Goal: Task Accomplishment & Management: Manage account settings

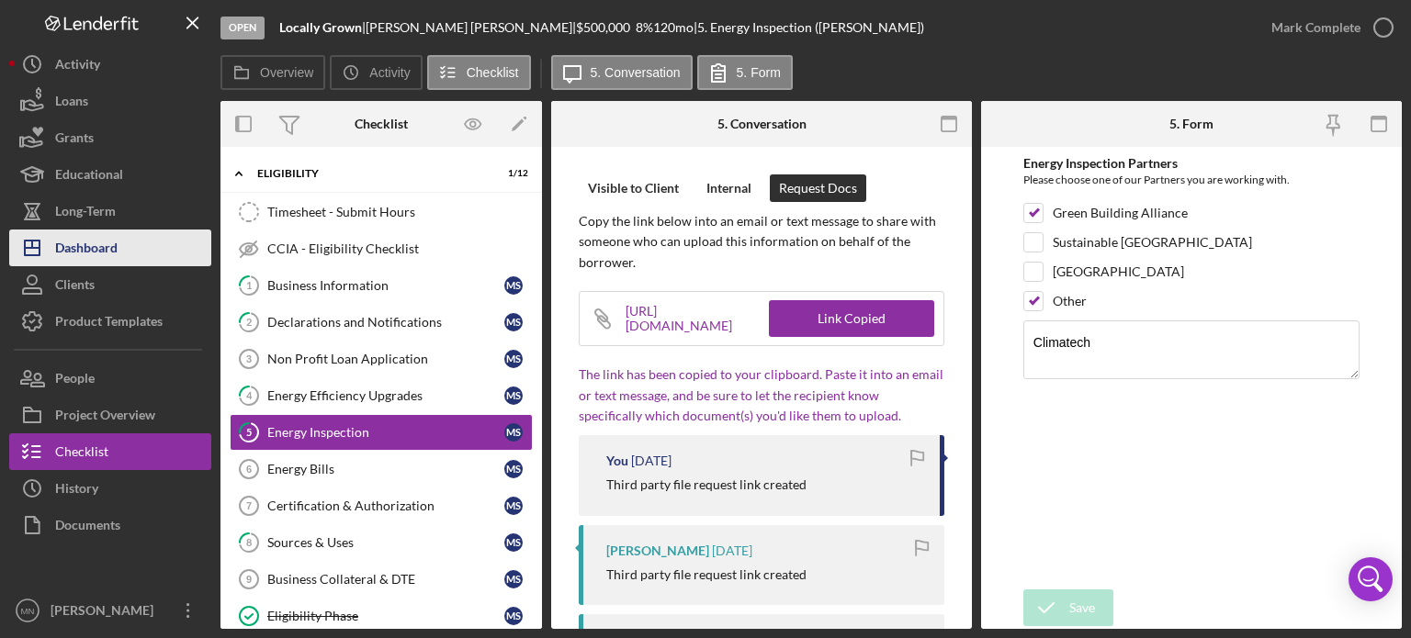
click at [86, 255] on div "Dashboard" at bounding box center [86, 250] width 62 height 41
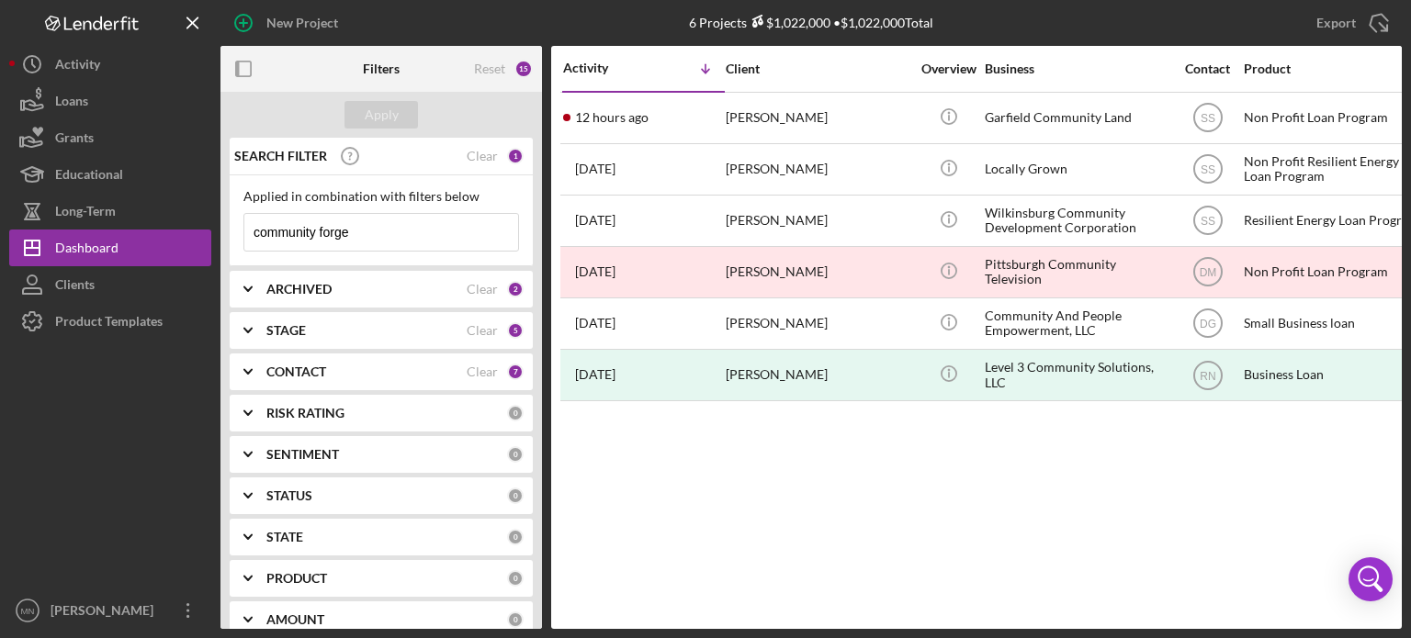
click at [370, 234] on input "community forge" at bounding box center [381, 232] width 274 height 37
click at [389, 117] on div "Apply" at bounding box center [382, 115] width 34 height 28
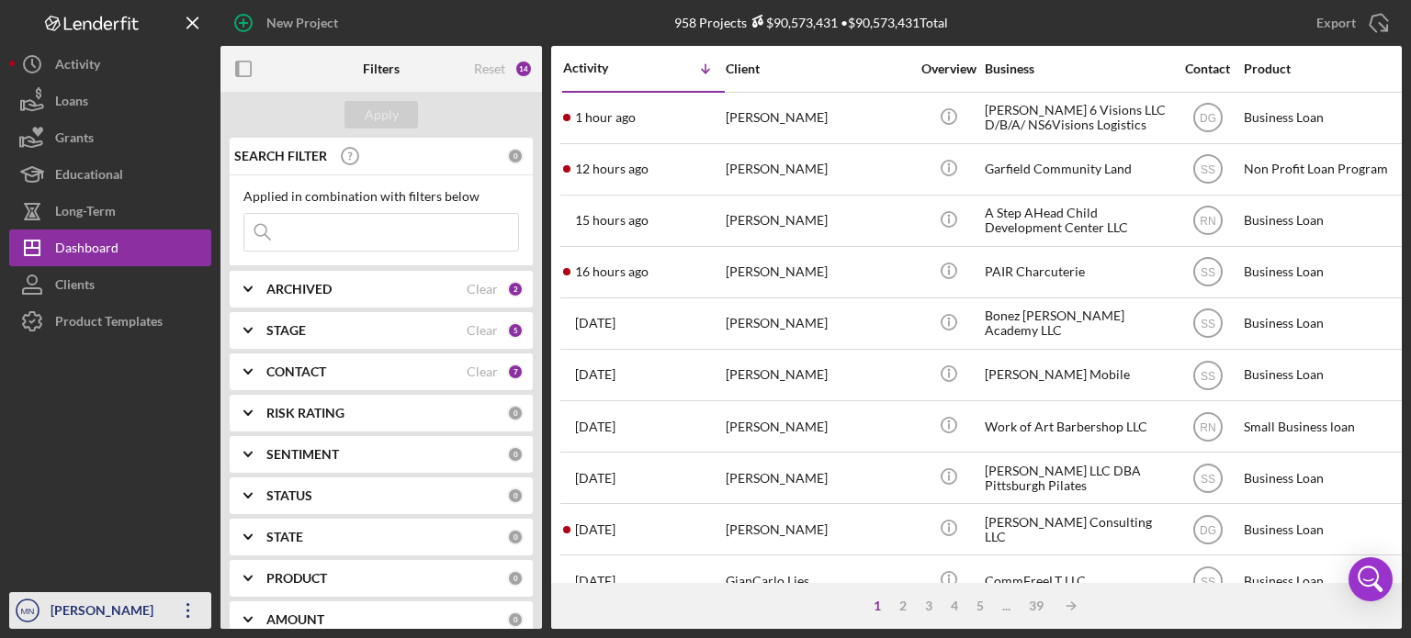
click at [83, 628] on div "[PERSON_NAME]" at bounding box center [105, 613] width 119 height 41
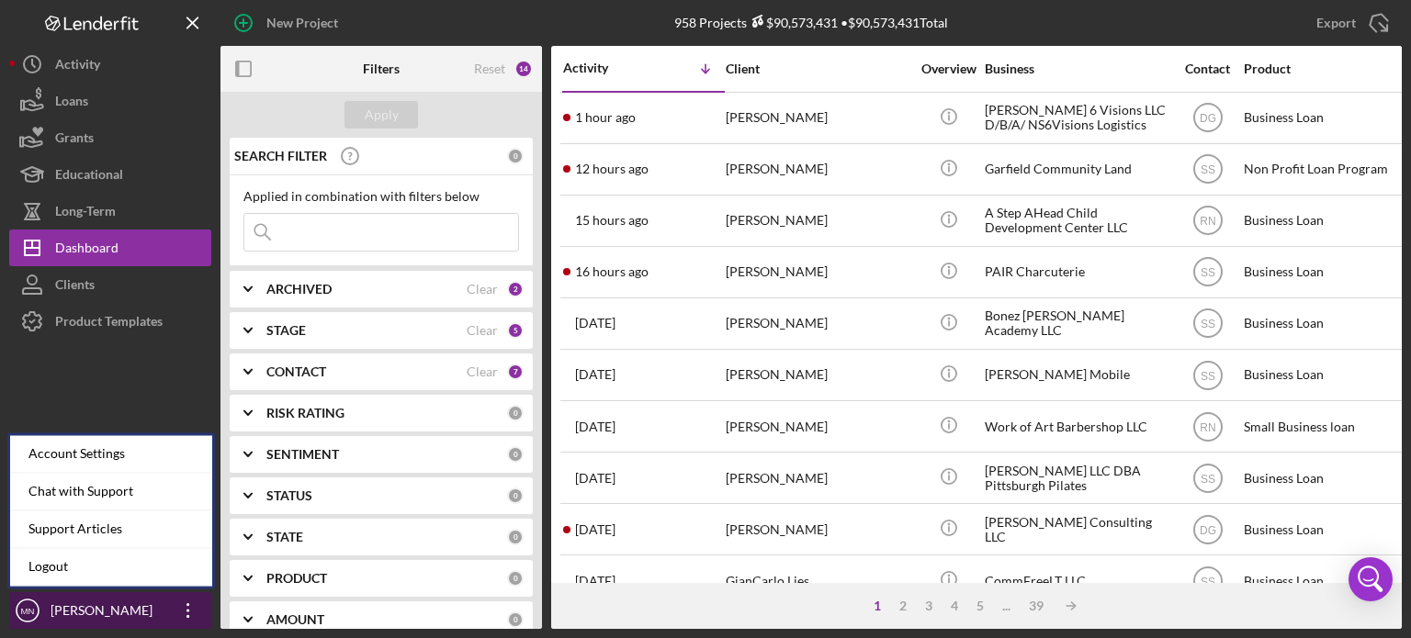
click at [82, 625] on div "[PERSON_NAME]" at bounding box center [105, 613] width 119 height 41
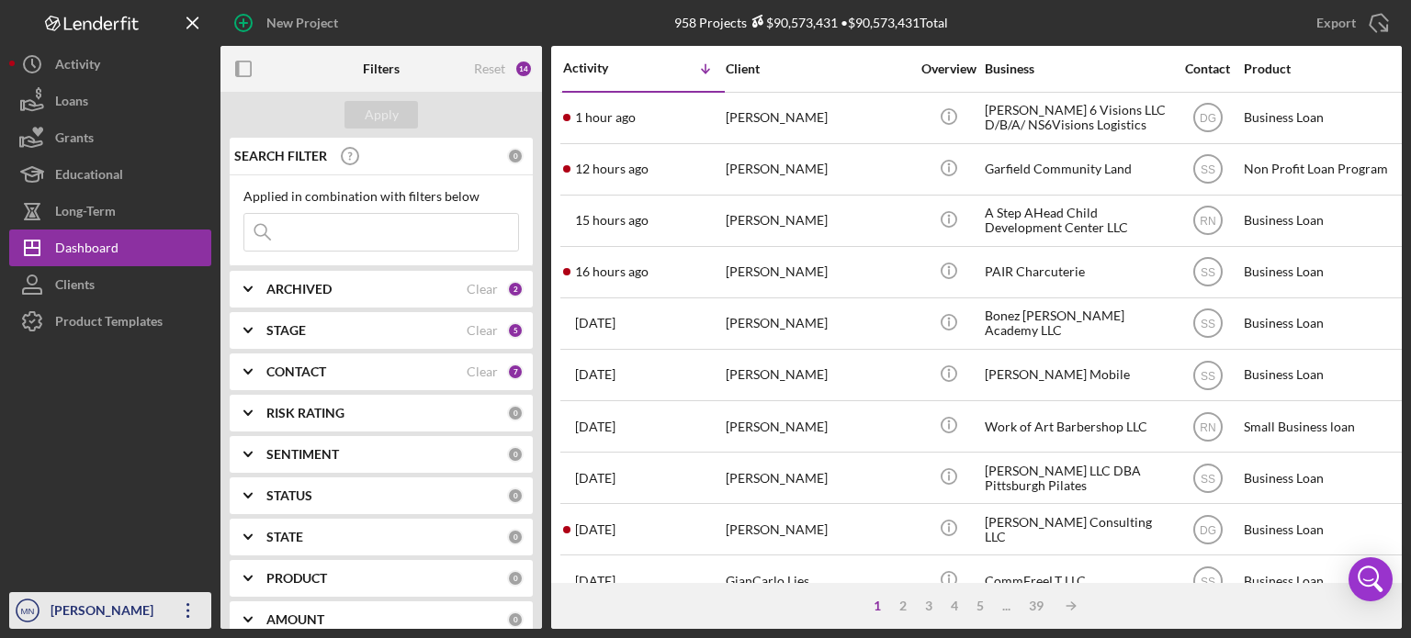
click at [86, 616] on div "[PERSON_NAME]" at bounding box center [105, 613] width 119 height 41
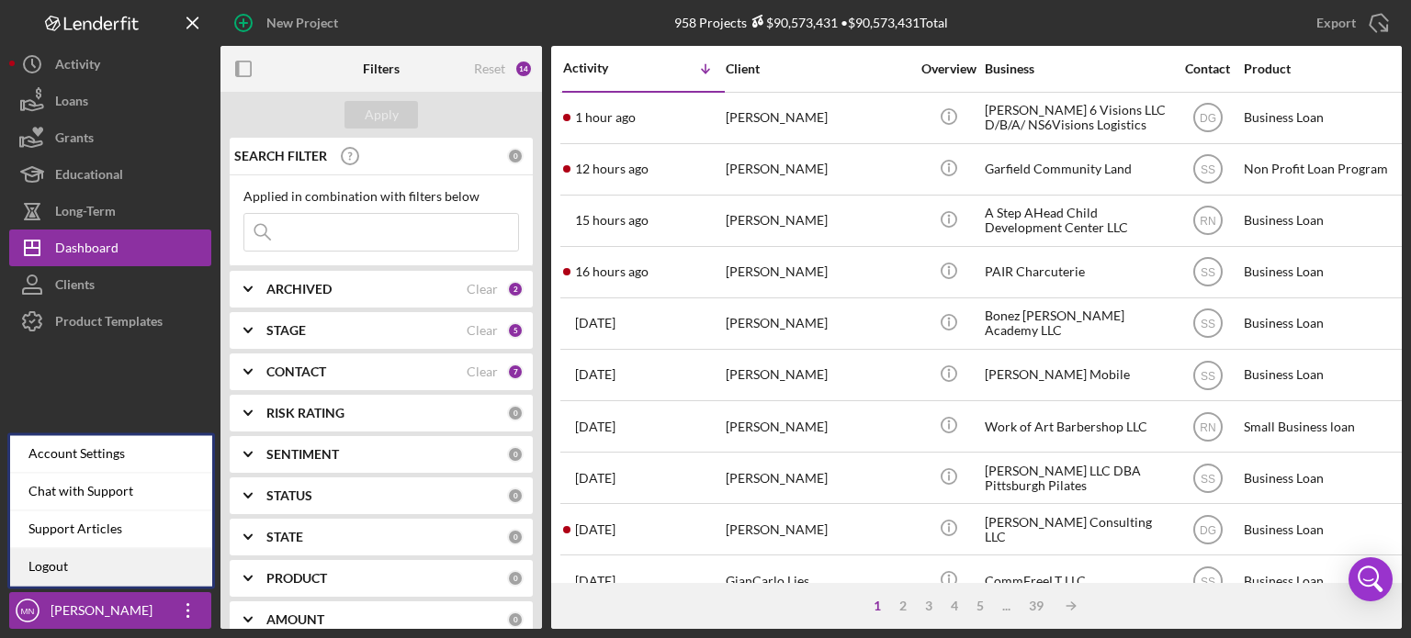
click at [52, 563] on link "Logout" at bounding box center [111, 567] width 202 height 38
